Goal: Browse casually: Explore the website without a specific task or goal

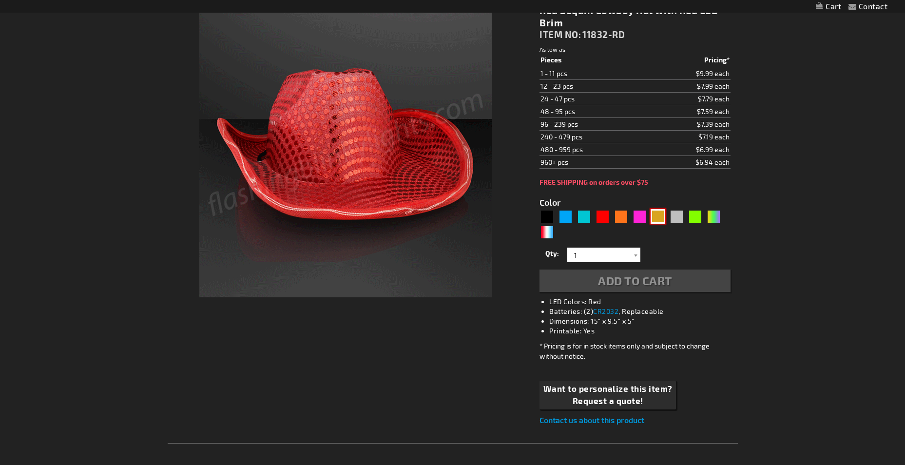
click at [657, 217] on div "Gold" at bounding box center [658, 216] width 15 height 15
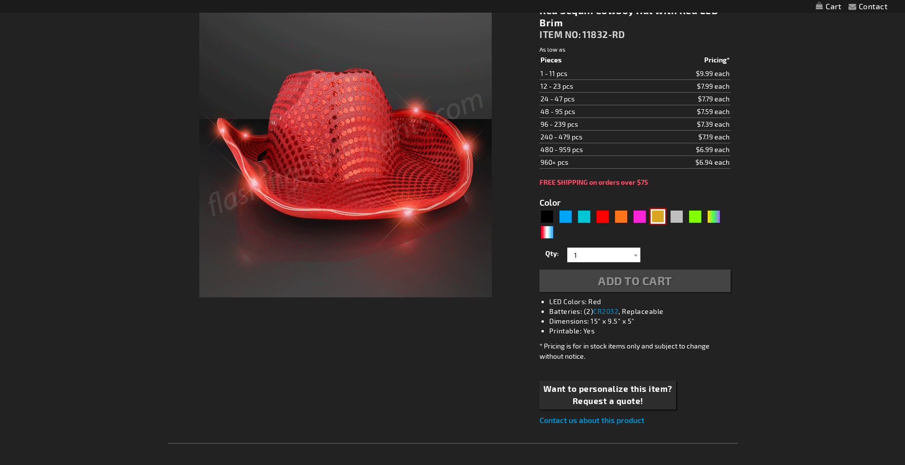
click at [661, 217] on div "Gold" at bounding box center [658, 216] width 15 height 15
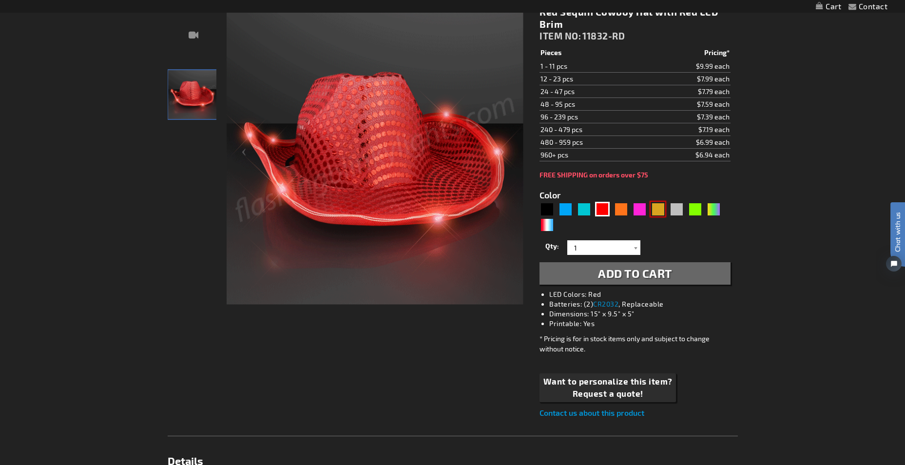
scroll to position [148, 0]
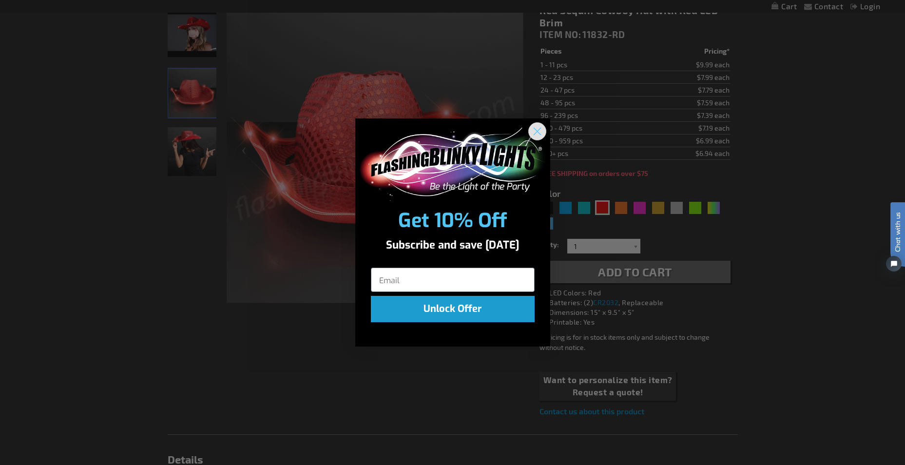
click at [536, 133] on icon "Close dialog" at bounding box center [537, 131] width 7 height 7
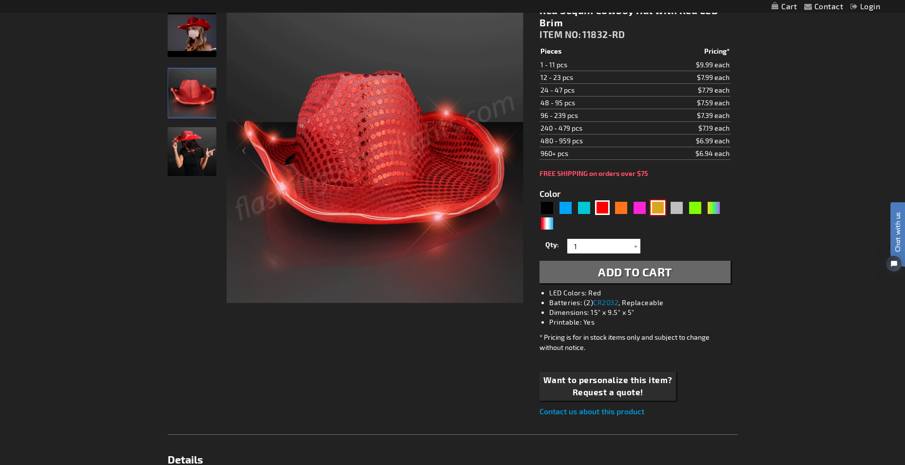
click at [656, 210] on div "Gold" at bounding box center [658, 207] width 15 height 15
type input "5633"
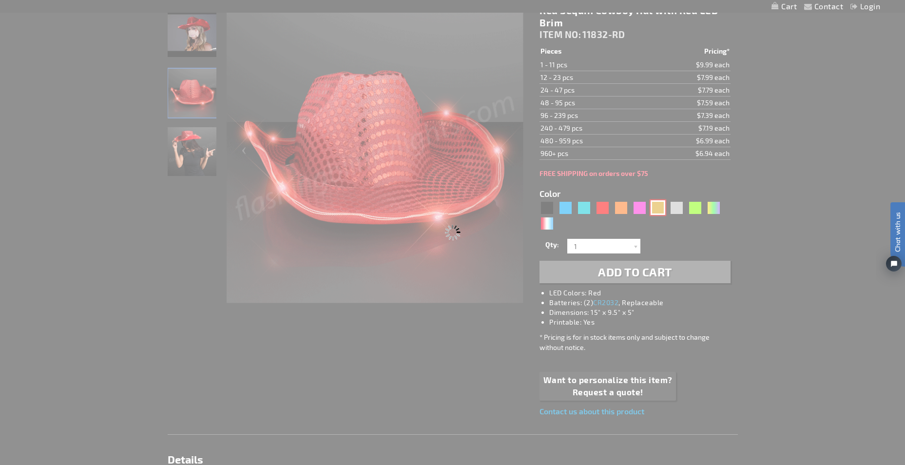
type input "11832-GD"
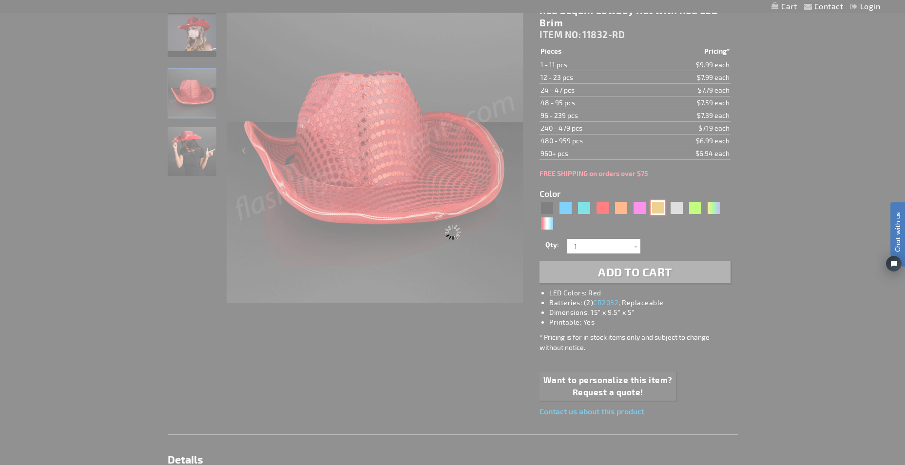
type input "Customize - Shiny Yellow-Gold Cowboy Hat with Light Brim - ITEM NO: 11832-GD"
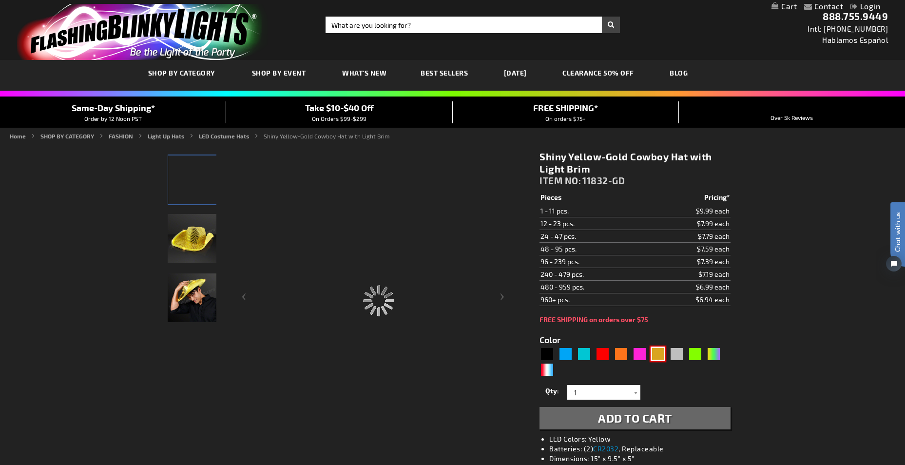
scroll to position [50, 0]
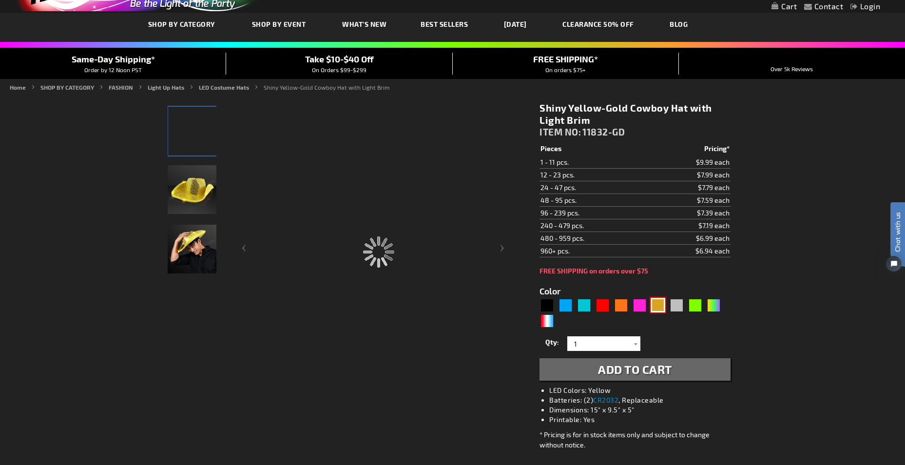
click at [200, 193] on img at bounding box center [192, 189] width 49 height 49
click at [172, 136] on div at bounding box center [192, 130] width 49 height 49
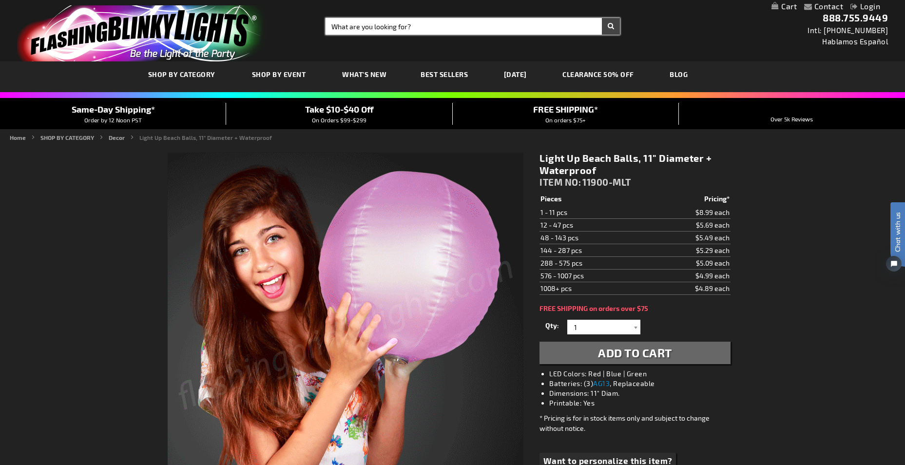
click at [366, 20] on input "Search" at bounding box center [473, 26] width 295 height 17
